Goal: Information Seeking & Learning: Learn about a topic

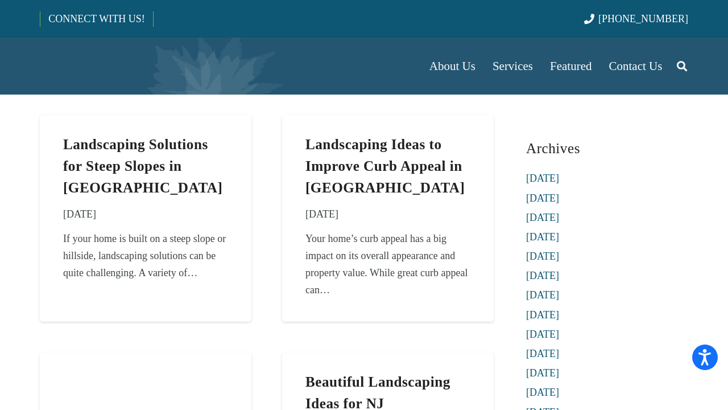
scroll to position [57, 0]
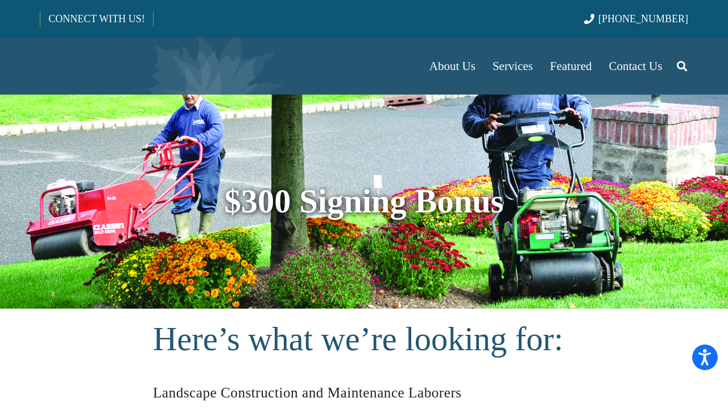
scroll to position [57, 0]
